Goal: Task Accomplishment & Management: Complete application form

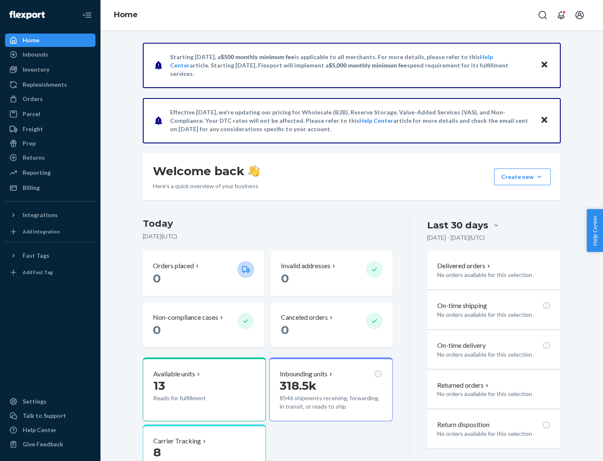
click at [539, 177] on button "Create new Create new inbound Create new order Create new product" at bounding box center [522, 176] width 57 height 17
click at [50, 54] on div "Inbounds" at bounding box center [50, 55] width 89 height 12
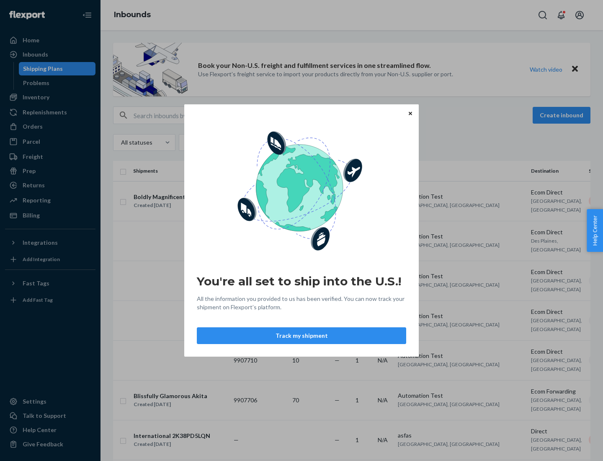
click at [301, 335] on button "Track my shipment" at bounding box center [301, 335] width 209 height 17
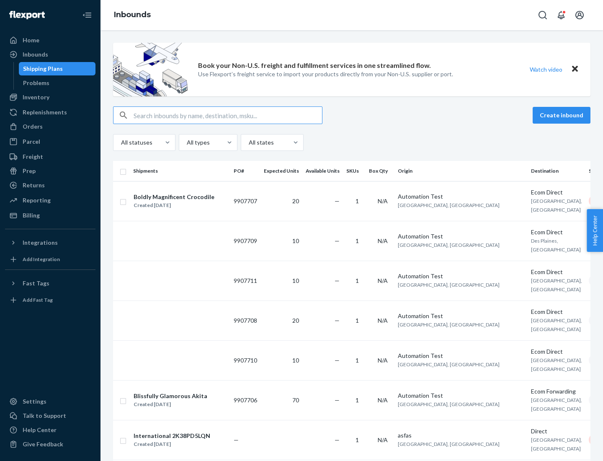
click at [563, 115] on button "Create inbound" at bounding box center [562, 115] width 58 height 17
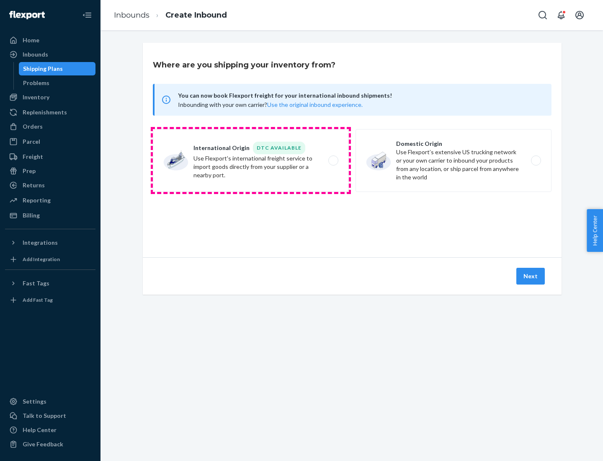
click at [251, 160] on label "International Origin DTC Available Use Flexport's international freight service…" at bounding box center [251, 160] width 196 height 63
click at [333, 160] on input "International Origin DTC Available Use Flexport's international freight service…" at bounding box center [335, 160] width 5 height 5
radio input "true"
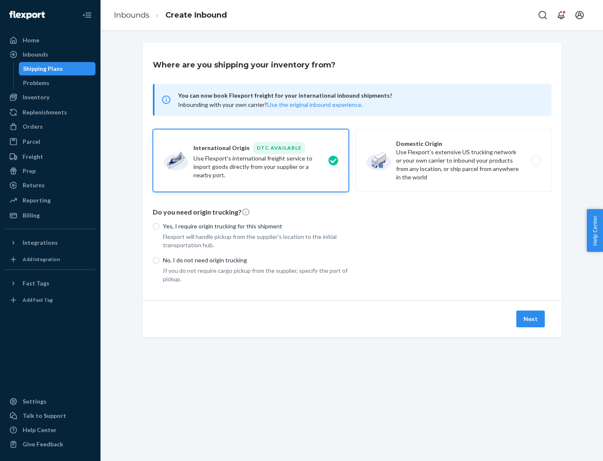
click at [256, 260] on p "No, I do not need origin trucking" at bounding box center [256, 260] width 186 height 8
click at [160, 260] on input "No, I do not need origin trucking" at bounding box center [156, 260] width 7 height 7
radio input "true"
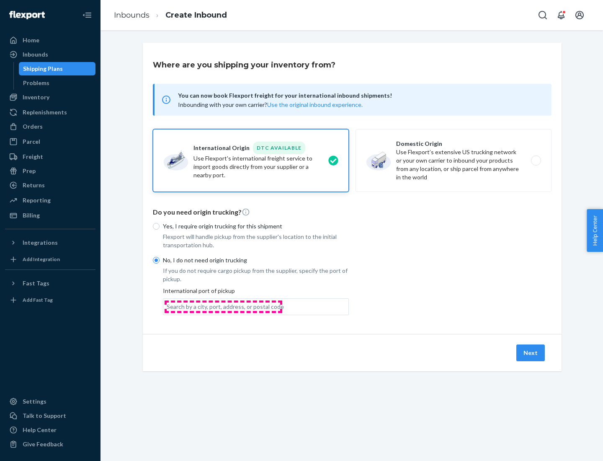
click at [223, 306] on div "Search by a city, port, address, or postal code" at bounding box center [225, 306] width 117 height 8
click at [167, 306] on input "Search by a city, port, address, or postal code" at bounding box center [167, 306] width 1 height 8
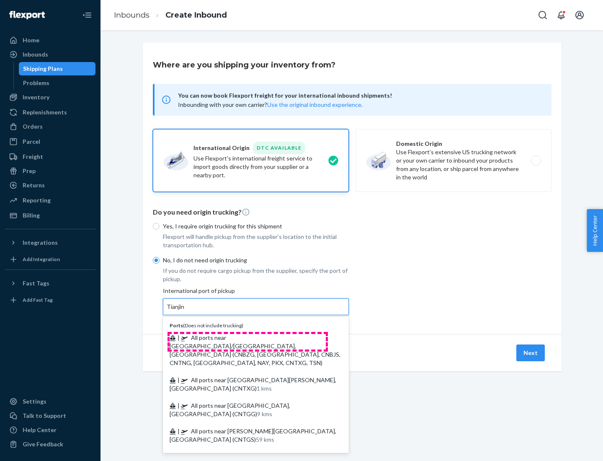
click at [247, 337] on span "| All ports near [GEOGRAPHIC_DATA]/[GEOGRAPHIC_DATA], [GEOGRAPHIC_DATA] (CNBZG,…" at bounding box center [255, 350] width 171 height 32
click at [185, 311] on input "Tianjin" at bounding box center [176, 306] width 18 height 8
type input "All ports near [GEOGRAPHIC_DATA]/[GEOGRAPHIC_DATA], [GEOGRAPHIC_DATA] (CNBZG, […"
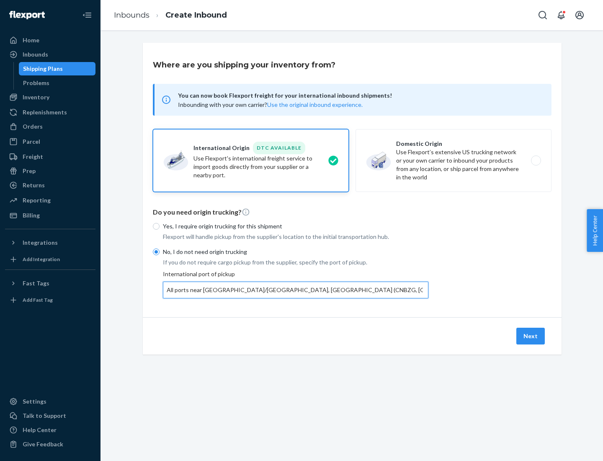
click at [531, 335] on button "Next" at bounding box center [530, 335] width 28 height 17
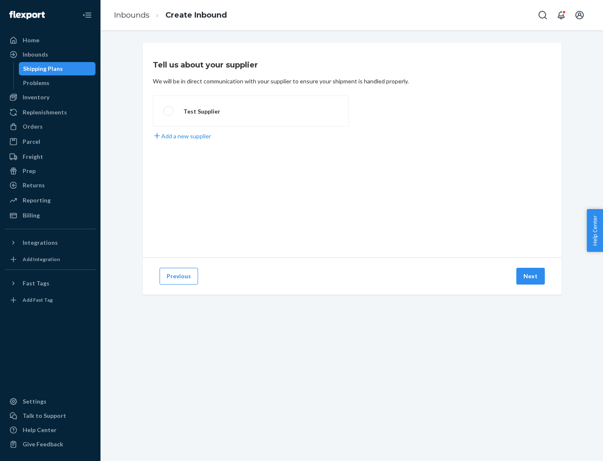
click at [251, 111] on label "Test Supplier" at bounding box center [251, 110] width 196 height 31
click at [169, 111] on input "Test Supplier" at bounding box center [165, 110] width 5 height 5
radio input "true"
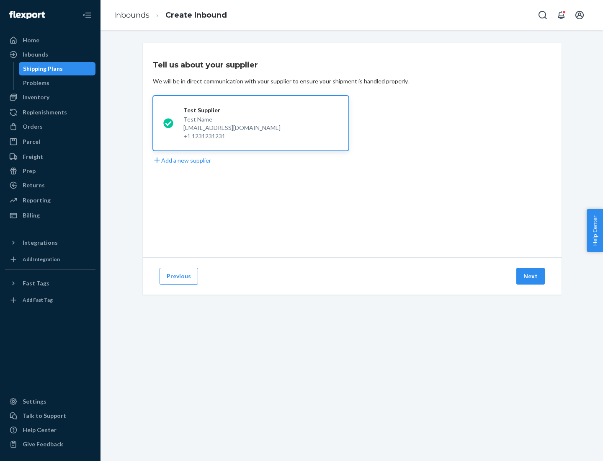
click at [531, 276] on button "Next" at bounding box center [530, 276] width 28 height 17
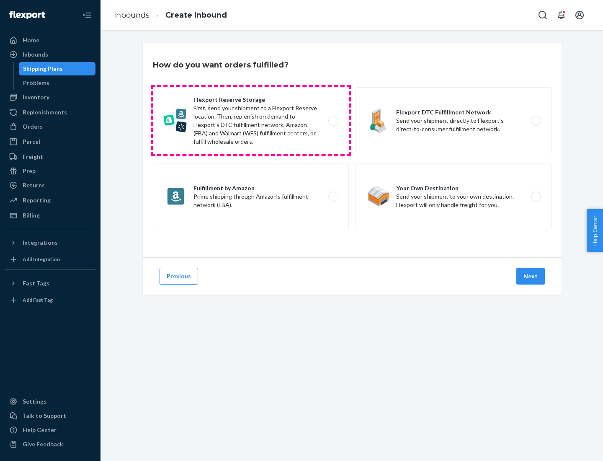
click at [251, 121] on label "Flexport Reserve Storage First, send your shipment to a Flexport Reserve locati…" at bounding box center [251, 120] width 196 height 67
click at [333, 121] on input "Flexport Reserve Storage First, send your shipment to a Flexport Reserve locati…" at bounding box center [335, 120] width 5 height 5
radio input "true"
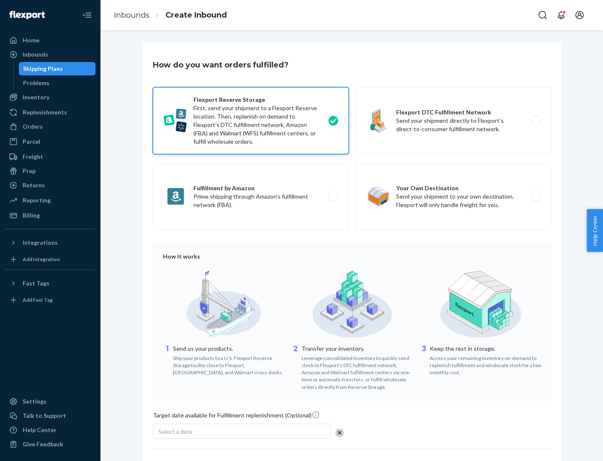
scroll to position [69, 0]
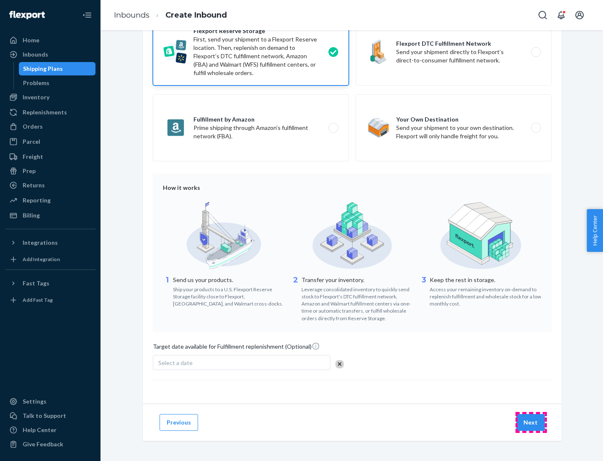
click at [531, 422] on button "Next" at bounding box center [530, 422] width 28 height 17
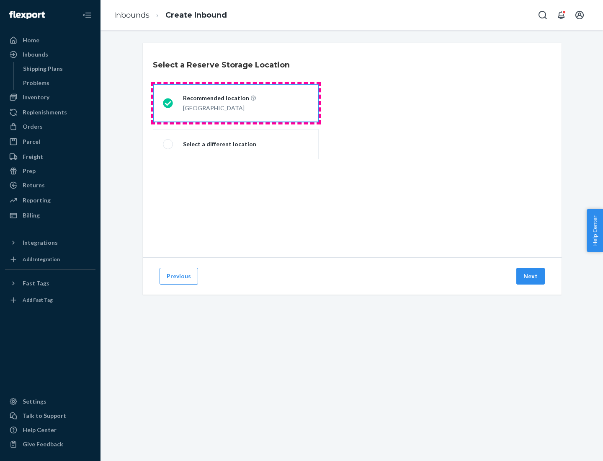
click at [236, 103] on div "[GEOGRAPHIC_DATA]" at bounding box center [219, 107] width 73 height 10
click at [168, 103] on input "Recommended location [GEOGRAPHIC_DATA]" at bounding box center [165, 102] width 5 height 5
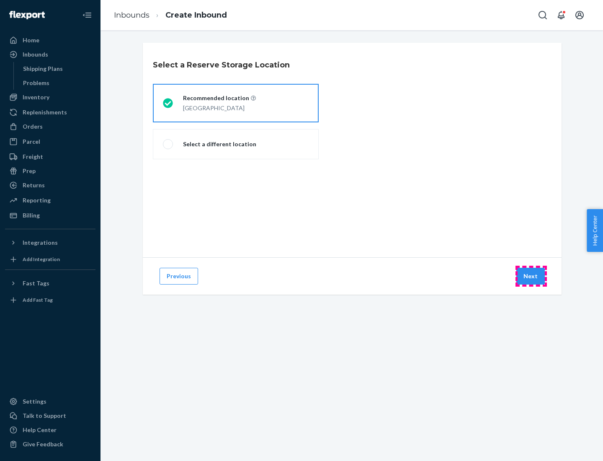
click at [531, 276] on button "Next" at bounding box center [530, 276] width 28 height 17
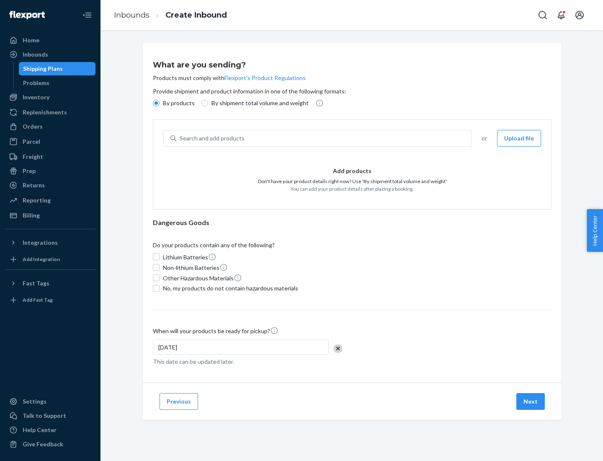
click at [324, 138] on div "Search and add products" at bounding box center [323, 138] width 295 height 15
click at [180, 138] on input "Search and add products" at bounding box center [180, 138] width 1 height 8
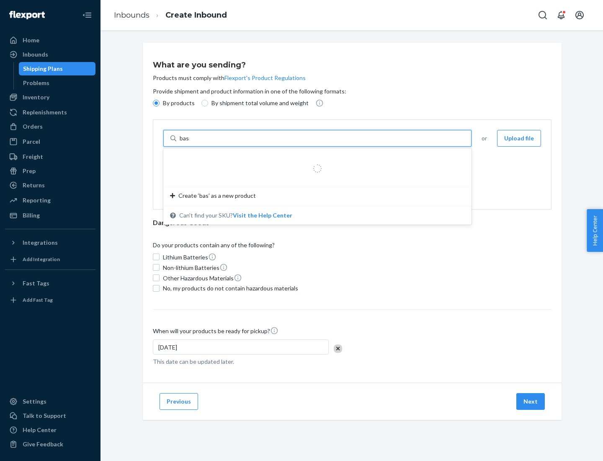
type input "basic"
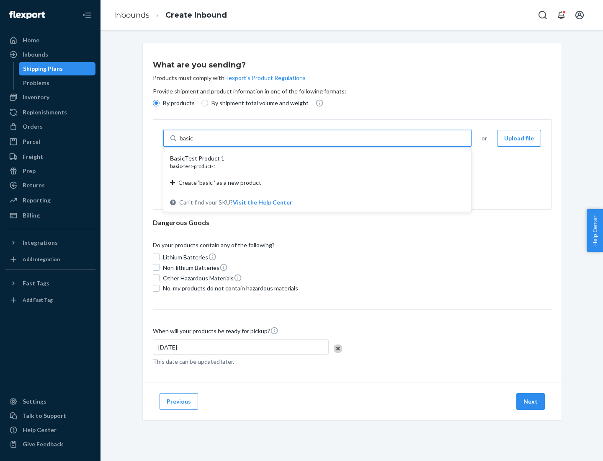
click at [314, 158] on div "Basic Test Product 1" at bounding box center [314, 158] width 288 height 8
click at [195, 142] on input "basic" at bounding box center [187, 138] width 15 height 8
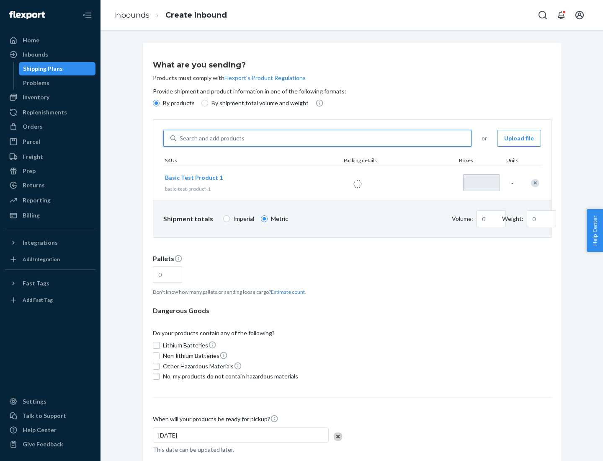
type input "1"
type input "1.09"
type input "3.27"
type input "3"
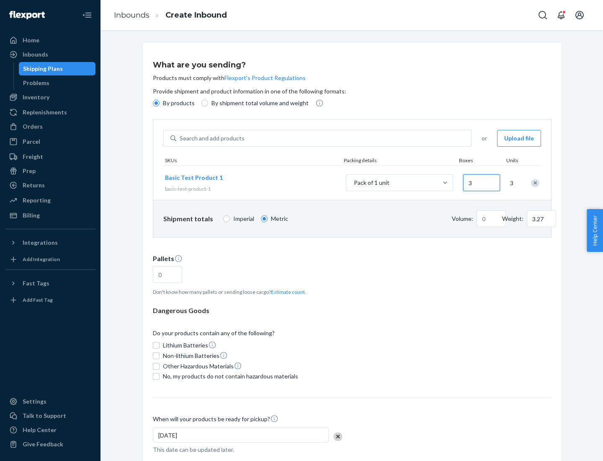
type input "0.01"
type input "32.66"
type input "30"
type input "0.07"
type input "326.59"
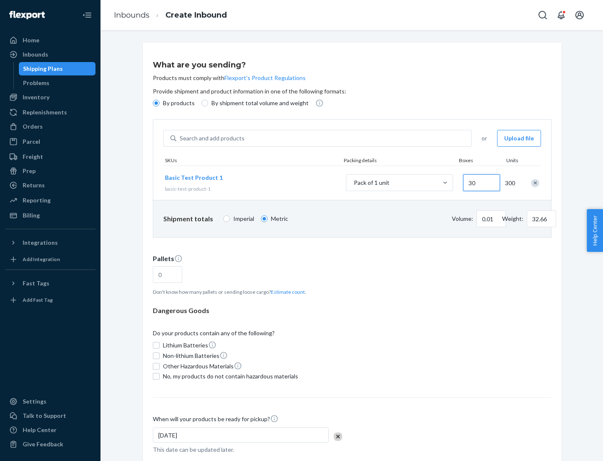
type input "300"
type input "0.68"
type input "3265.86"
type input "3000"
type input "1.09"
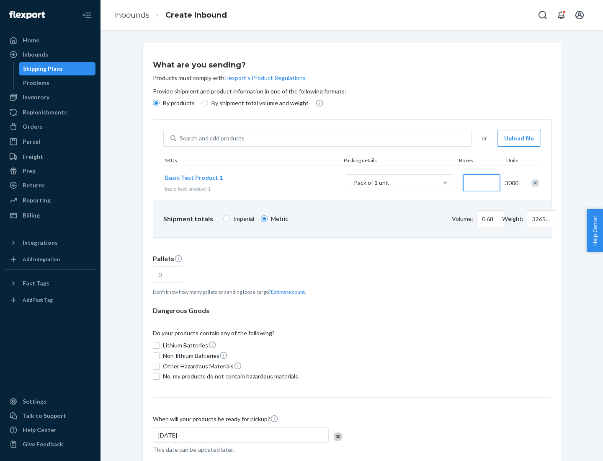
type input "1"
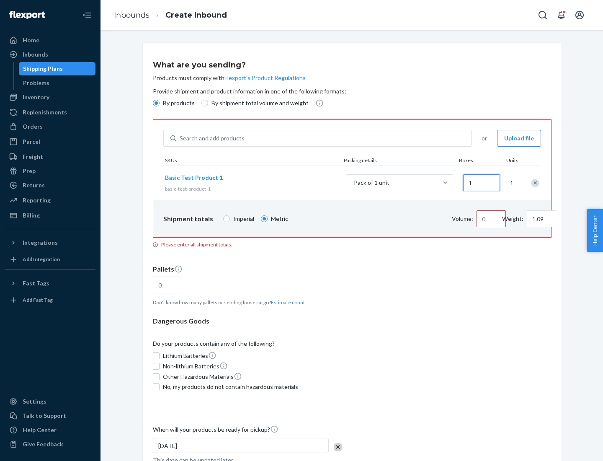
type input "10.89"
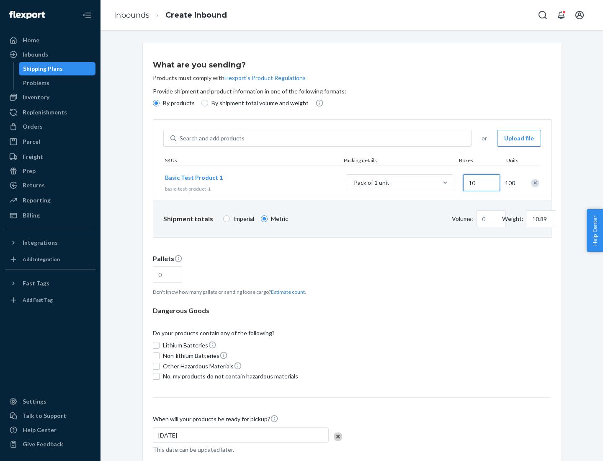
type input "100"
type input "0.02"
type input "108.86"
type input "1000"
type input "0.23"
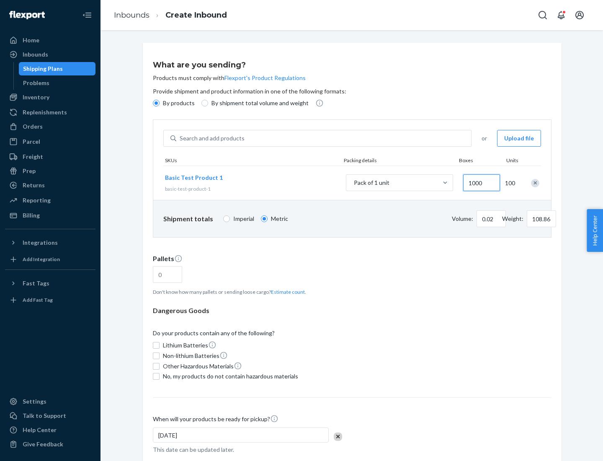
type input "1088.62"
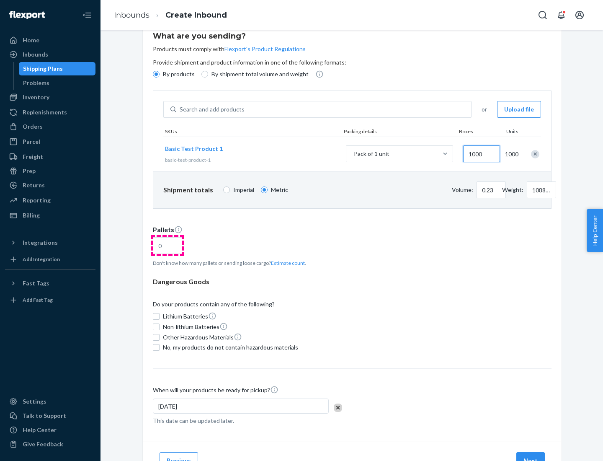
type input "1000"
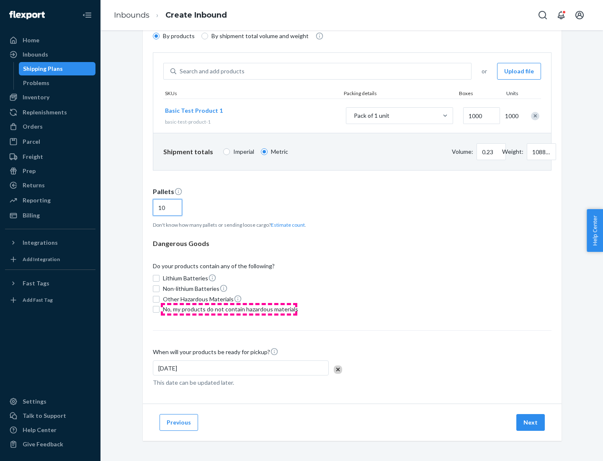
type input "10"
click at [229, 309] on span "No, my products do not contain hazardous materials" at bounding box center [230, 309] width 135 height 8
click at [160, 309] on input "No, my products do not contain hazardous materials" at bounding box center [156, 309] width 7 height 7
checkbox input "true"
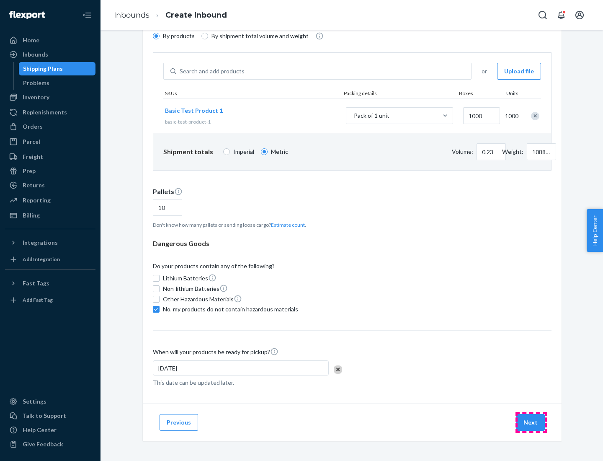
click at [531, 422] on button "Next" at bounding box center [530, 422] width 28 height 17
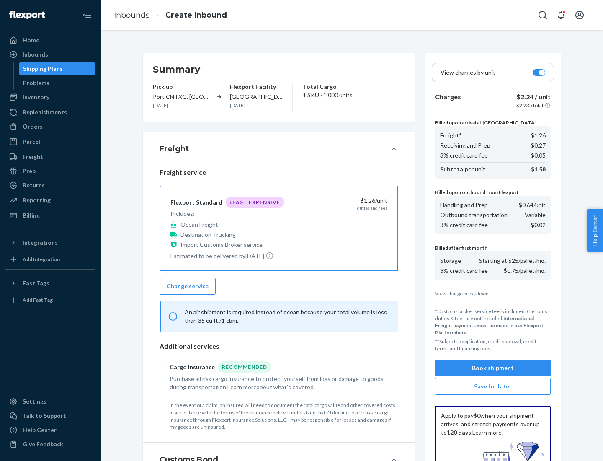
scroll to position [122, 0]
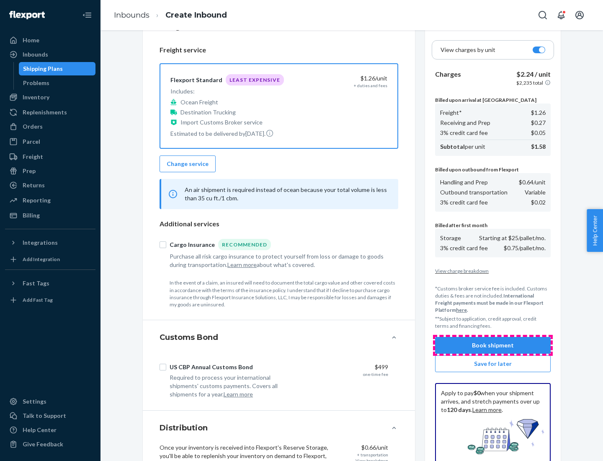
click at [493, 345] on button "Book shipment" at bounding box center [493, 345] width 116 height 17
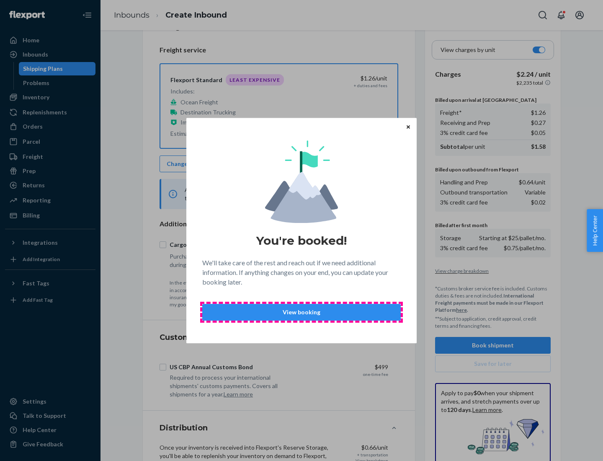
click at [301, 311] on p "View booking" at bounding box center [301, 312] width 184 height 8
